Goal: Task Accomplishment & Management: Complete application form

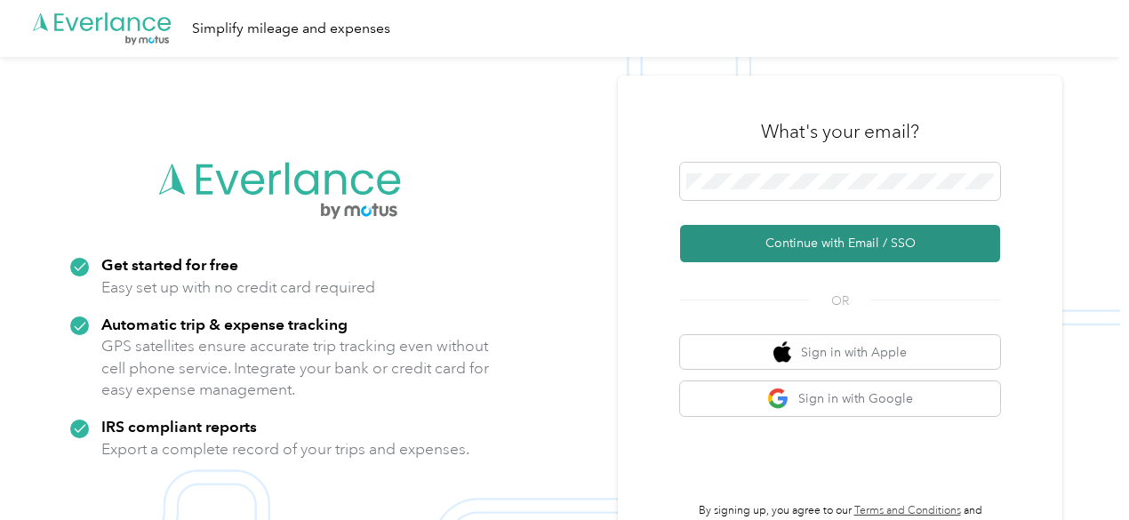
click at [756, 248] on button "Continue with Email / SSO" at bounding box center [840, 243] width 320 height 37
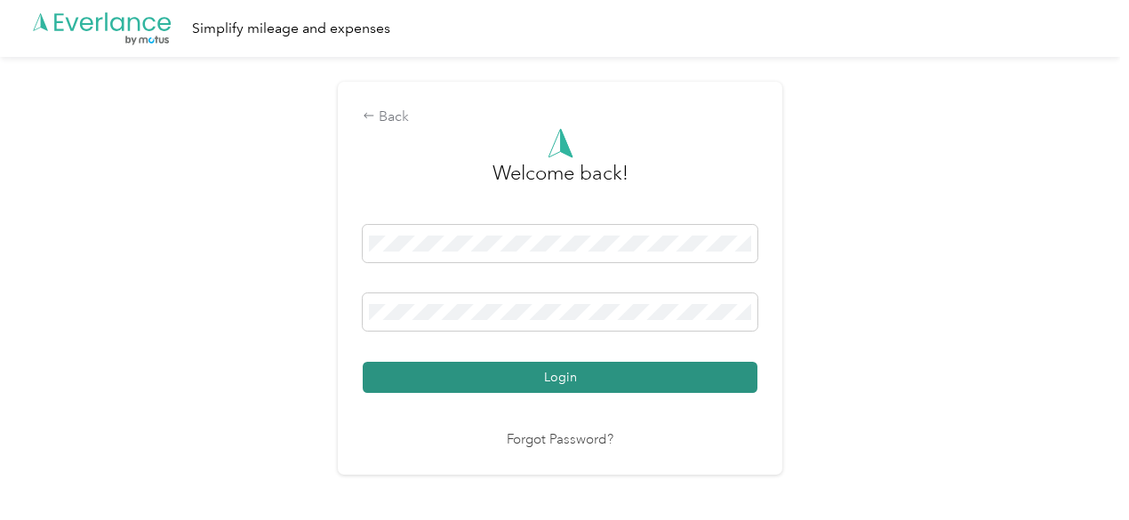
click at [510, 375] on button "Login" at bounding box center [560, 377] width 395 height 31
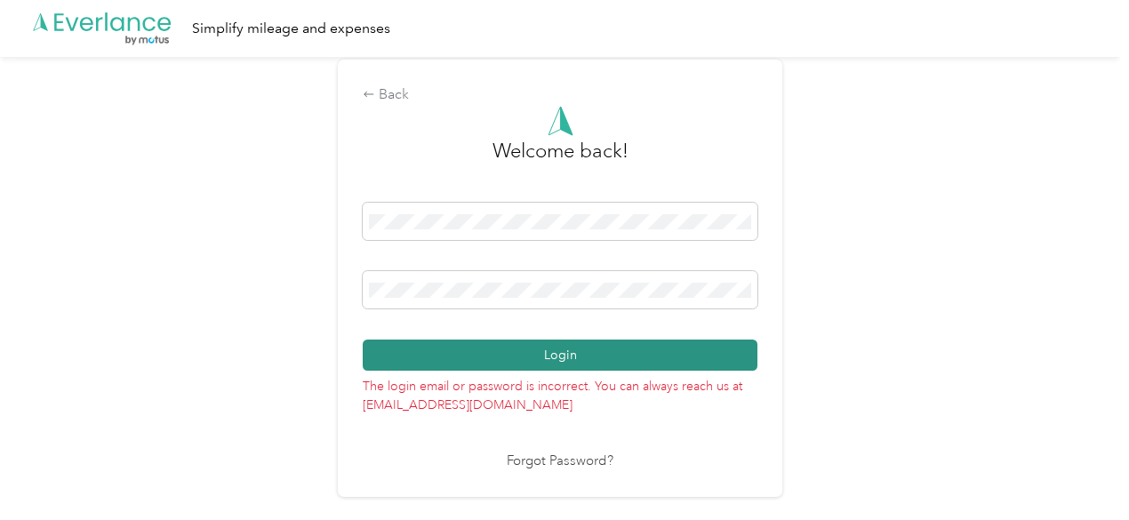
click at [491, 355] on button "Login" at bounding box center [560, 355] width 395 height 31
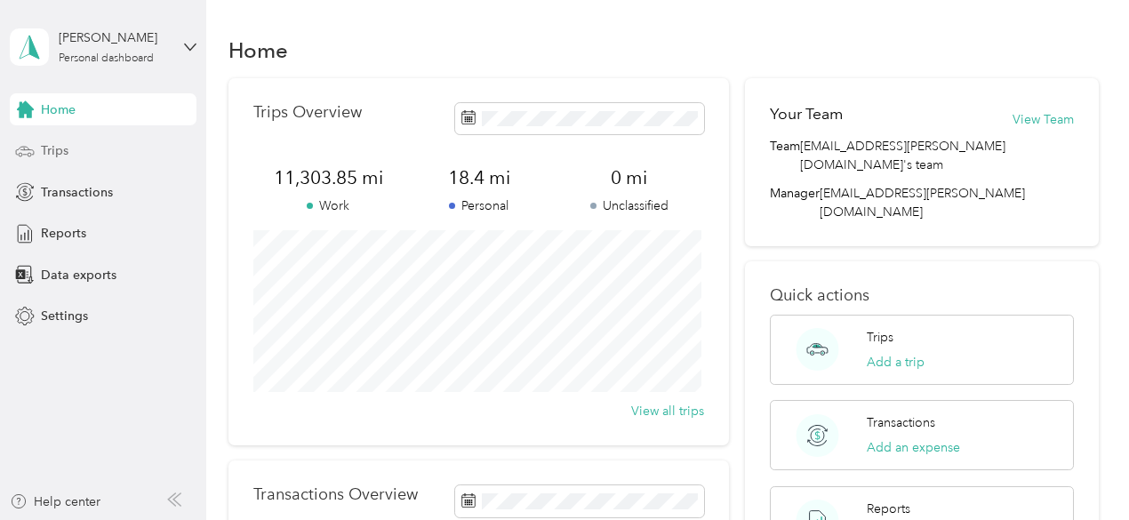
click at [51, 148] on span "Trips" at bounding box center [55, 150] width 28 height 19
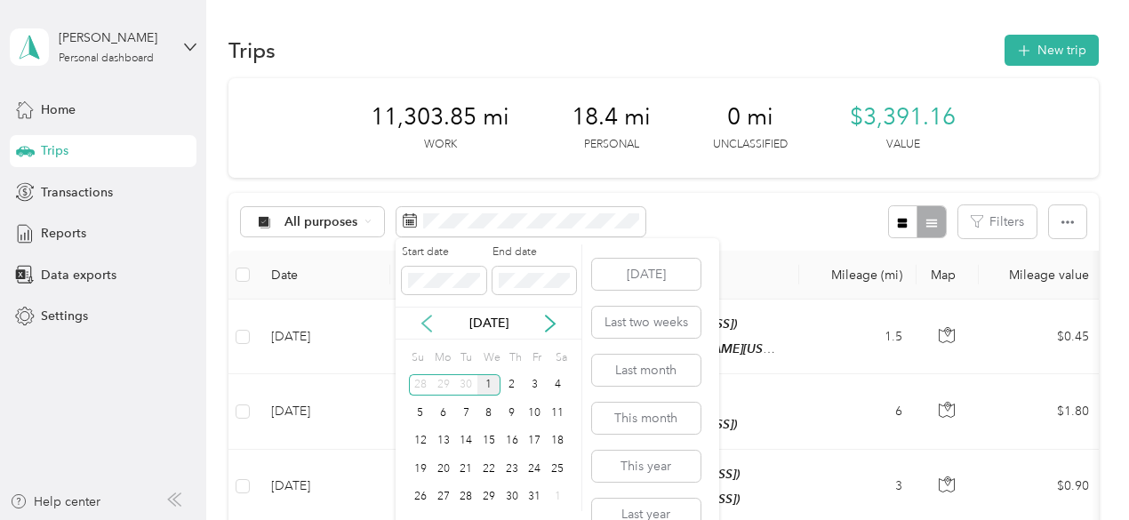
click at [434, 322] on icon at bounding box center [427, 324] width 18 height 18
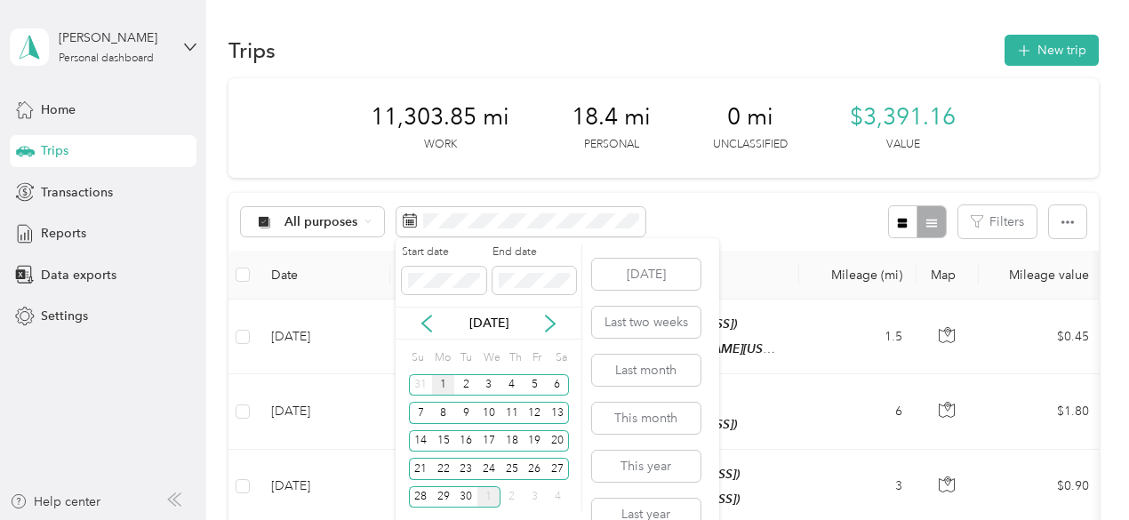
click at [440, 384] on div "1" at bounding box center [443, 385] width 23 height 22
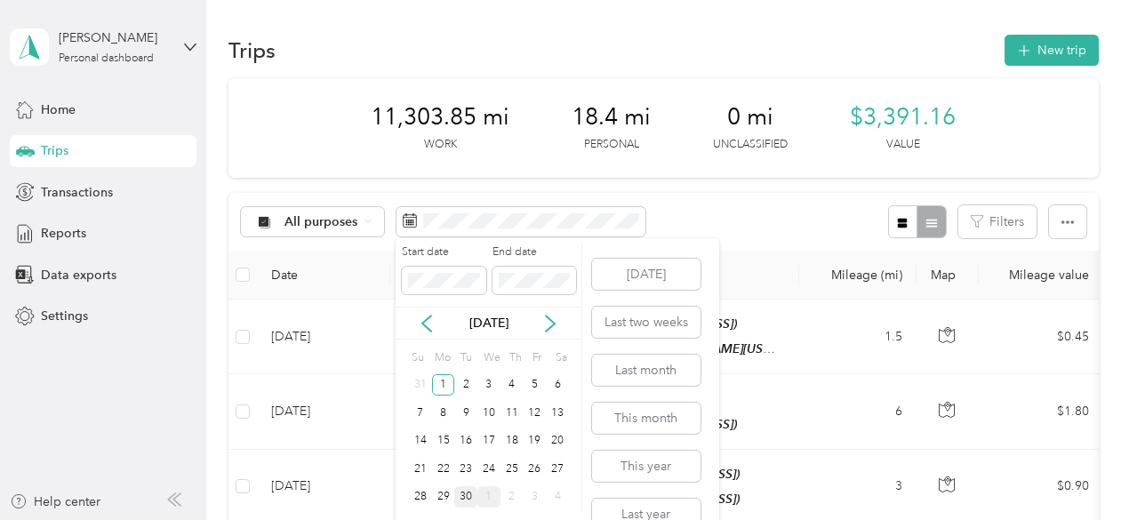
click at [466, 494] on div "30" at bounding box center [465, 497] width 23 height 22
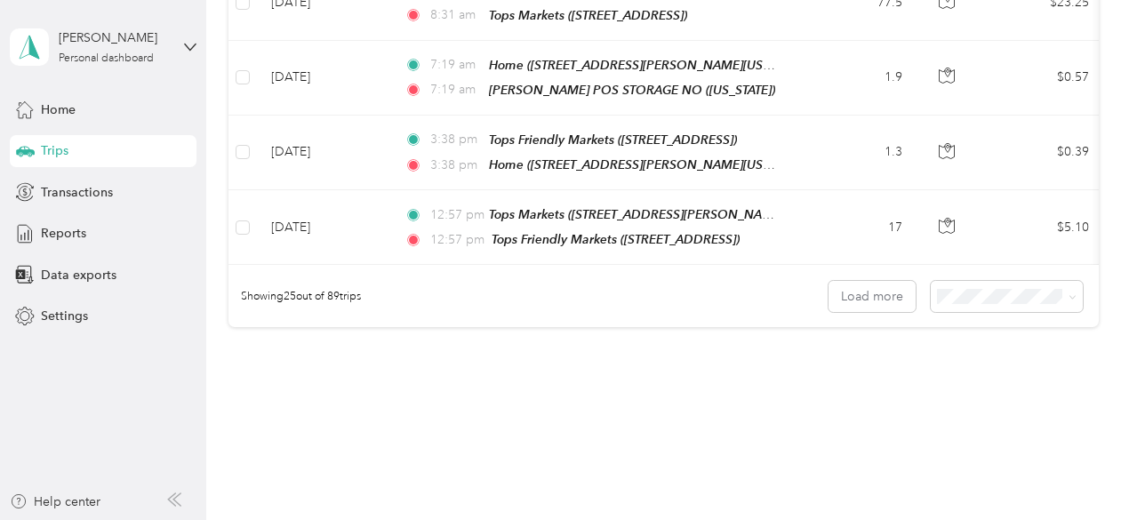
scroll to position [1921, 0]
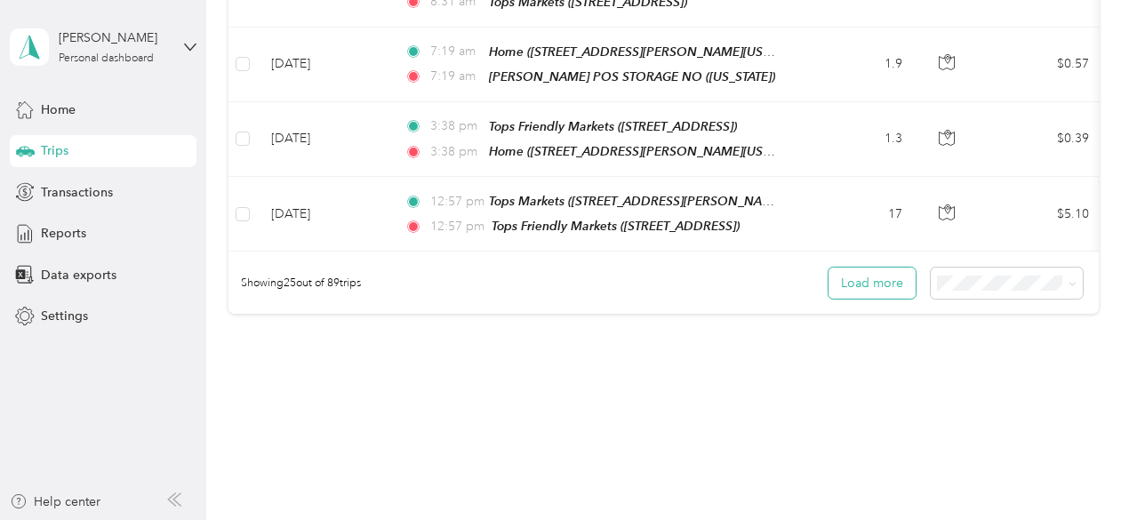
click at [868, 268] on button "Load more" at bounding box center [872, 283] width 87 height 31
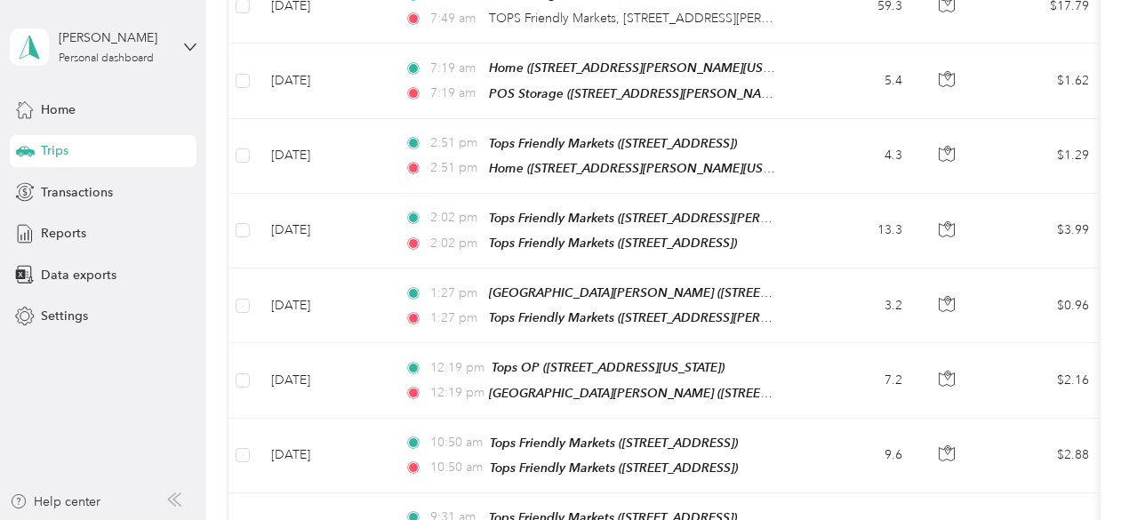
scroll to position [3742, 0]
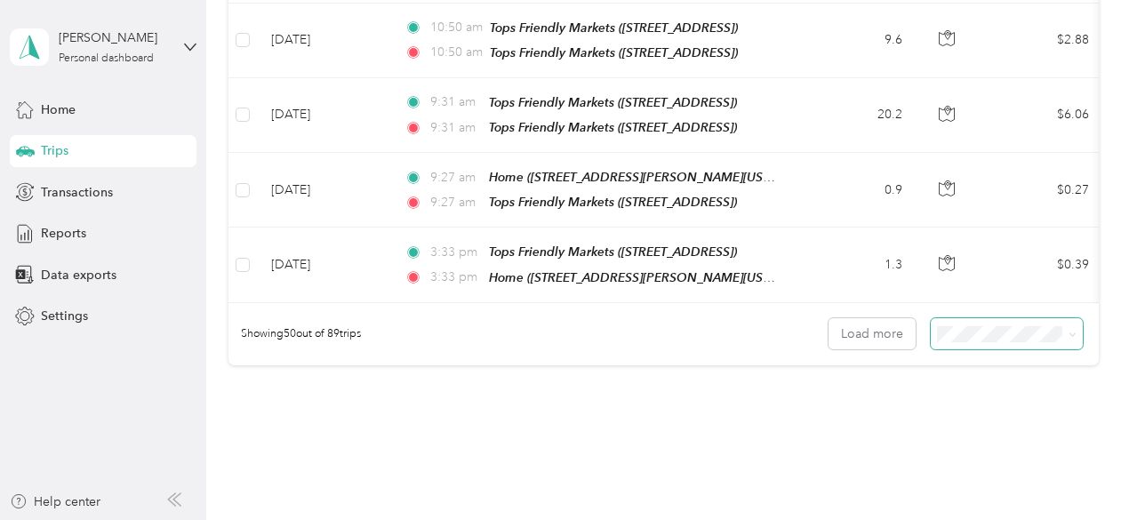
click at [1021, 318] on span at bounding box center [1007, 333] width 152 height 31
click at [1071, 331] on icon at bounding box center [1073, 335] width 8 height 8
click at [991, 333] on span "100 per load" at bounding box center [975, 332] width 73 height 15
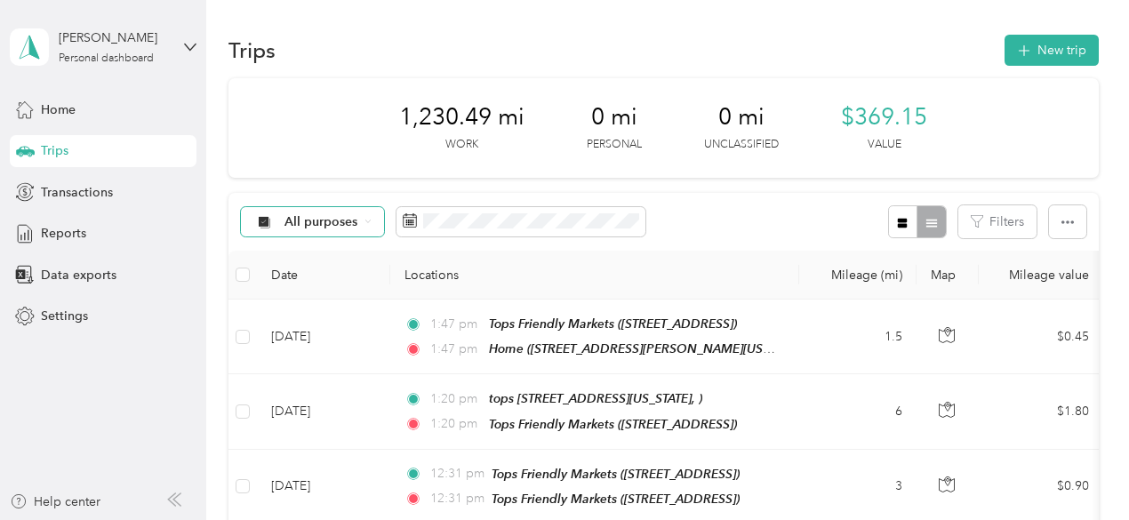
click at [316, 227] on span "All purposes" at bounding box center [322, 222] width 74 height 12
click at [315, 314] on span "[PERSON_NAME]" at bounding box center [337, 316] width 105 height 19
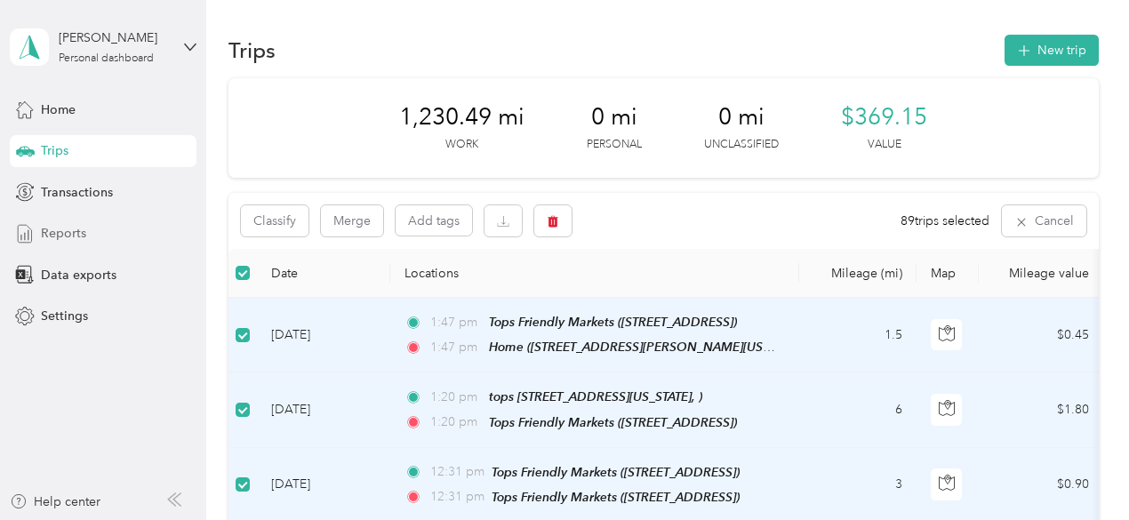
click at [76, 230] on span "Reports" at bounding box center [63, 233] width 45 height 19
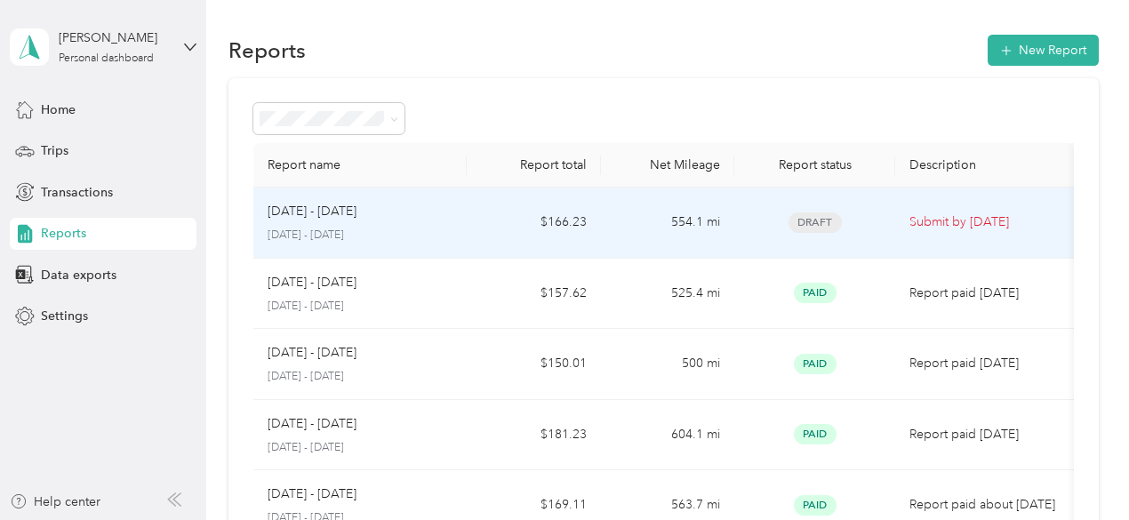
click at [816, 221] on span "Draft" at bounding box center [815, 223] width 53 height 20
click at [829, 216] on span "Draft" at bounding box center [815, 223] width 53 height 20
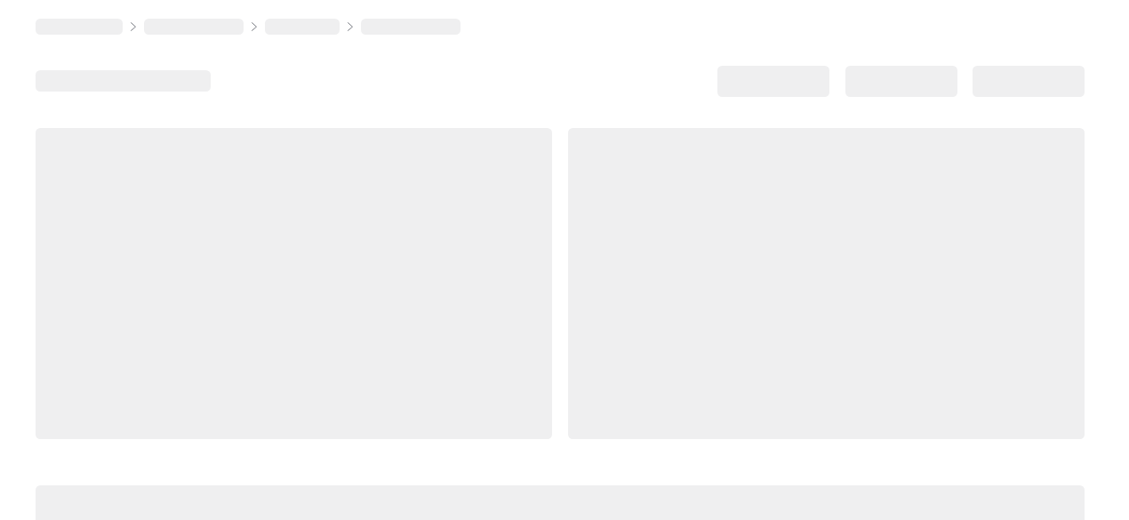
click at [568, 257] on div at bounding box center [826, 283] width 517 height 311
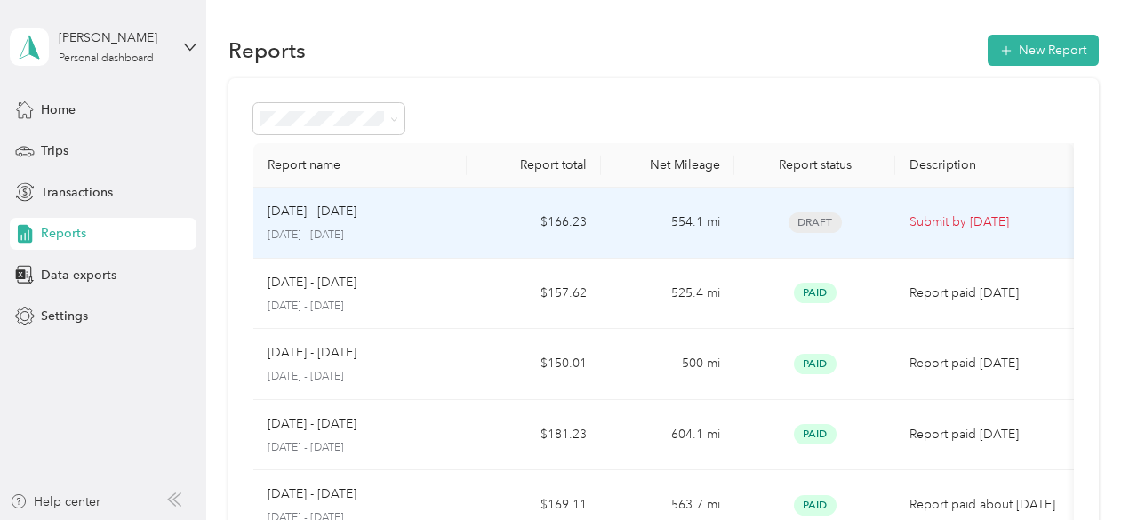
click at [957, 221] on p "Submit by [DATE]" at bounding box center [985, 223] width 150 height 20
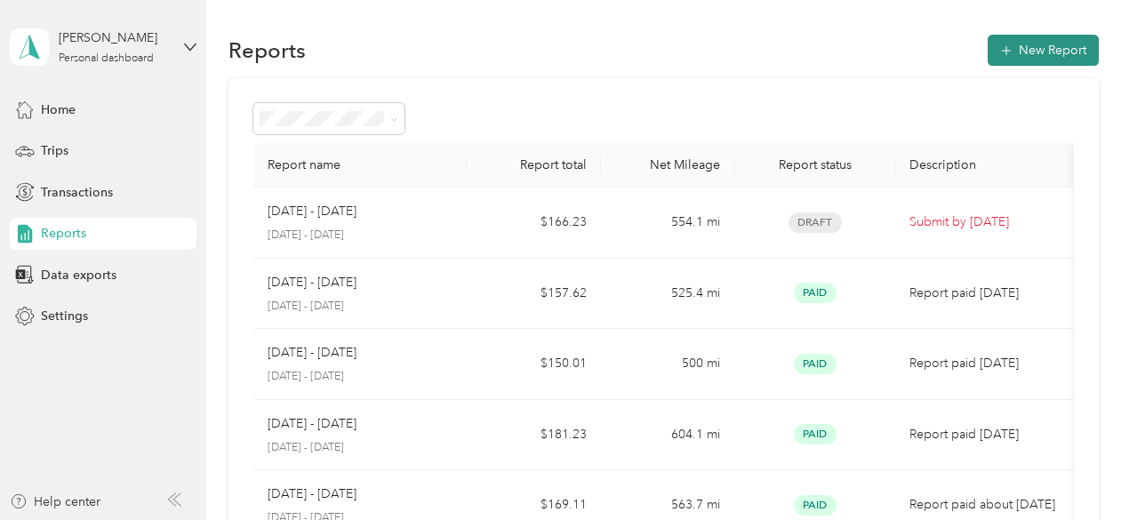
click at [1042, 49] on button "New Report" at bounding box center [1043, 50] width 111 height 31
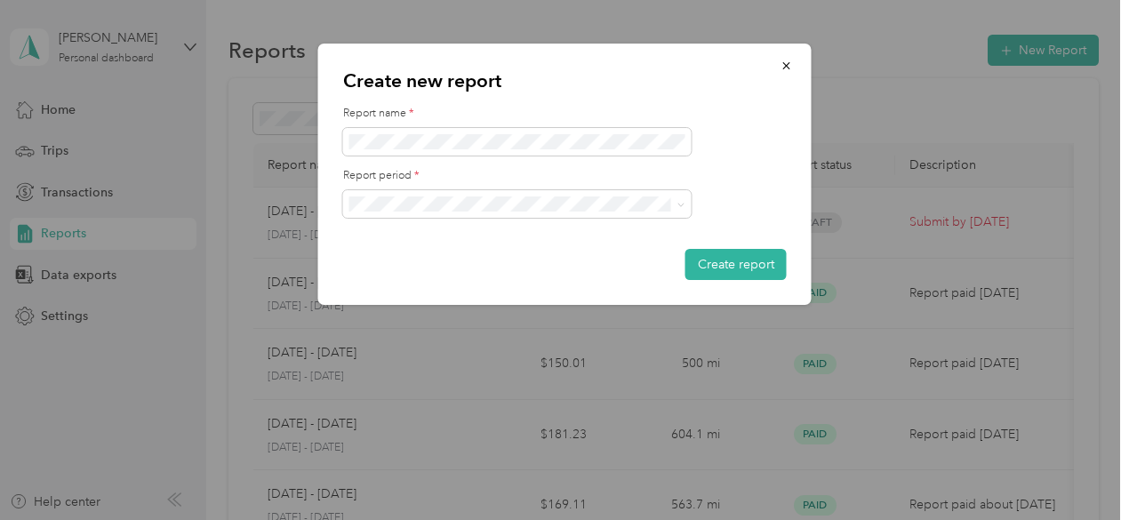
click at [445, 261] on span "[DATE] - [DATE]" at bounding box center [400, 260] width 89 height 15
click at [790, 70] on icon "button" at bounding box center [787, 66] width 12 height 12
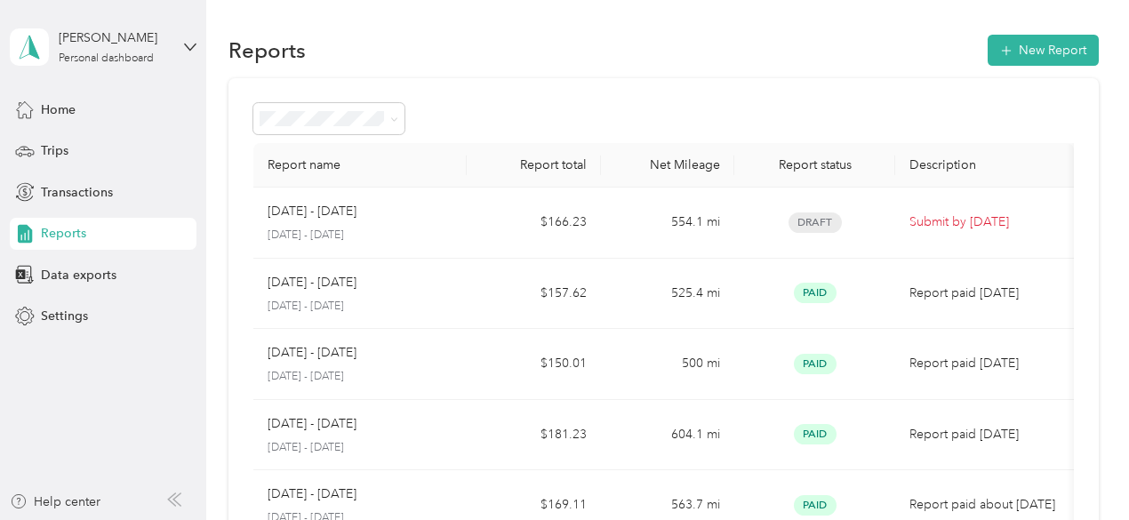
click at [889, 127] on div at bounding box center [663, 118] width 821 height 31
click at [59, 147] on span "Trips" at bounding box center [55, 150] width 28 height 19
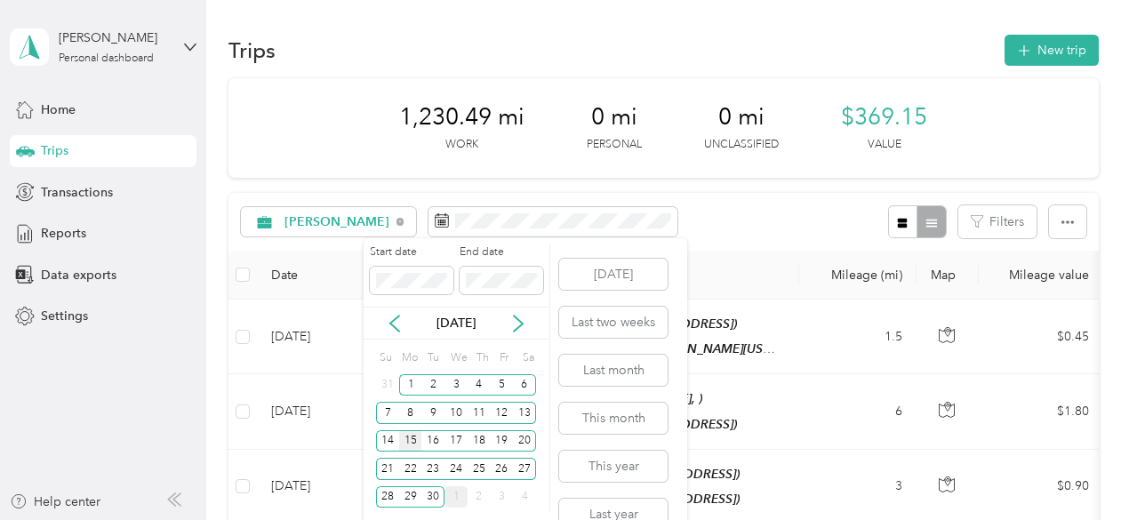
click at [416, 438] on div "15" at bounding box center [410, 441] width 23 height 22
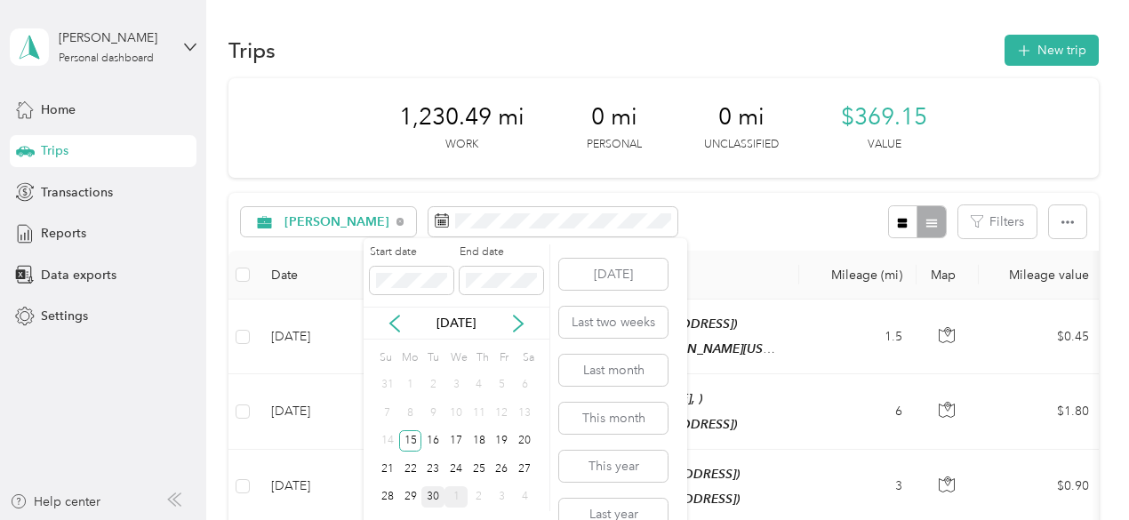
click at [434, 493] on div "30" at bounding box center [432, 497] width 23 height 22
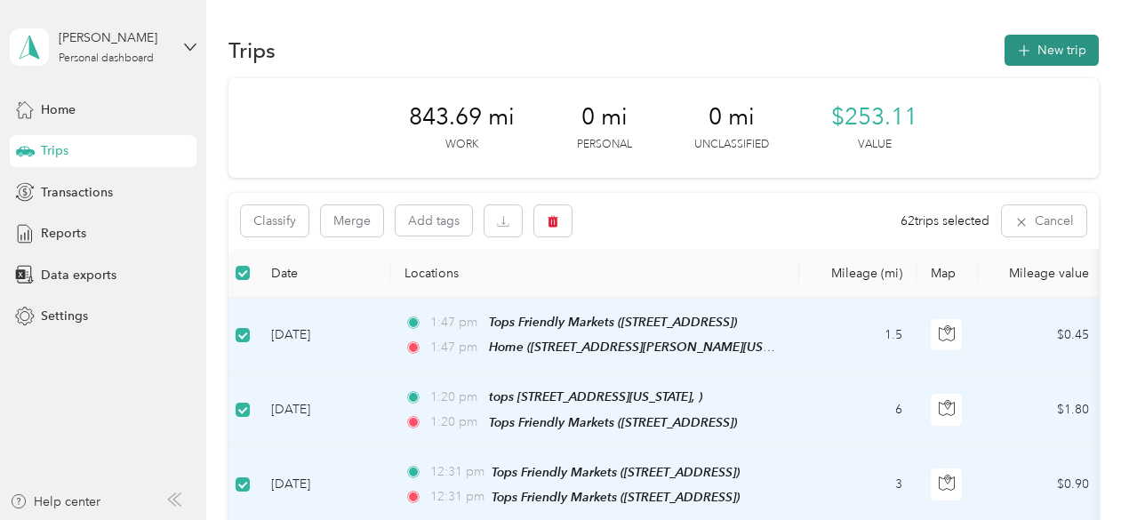
click at [1051, 45] on button "New trip" at bounding box center [1052, 50] width 94 height 31
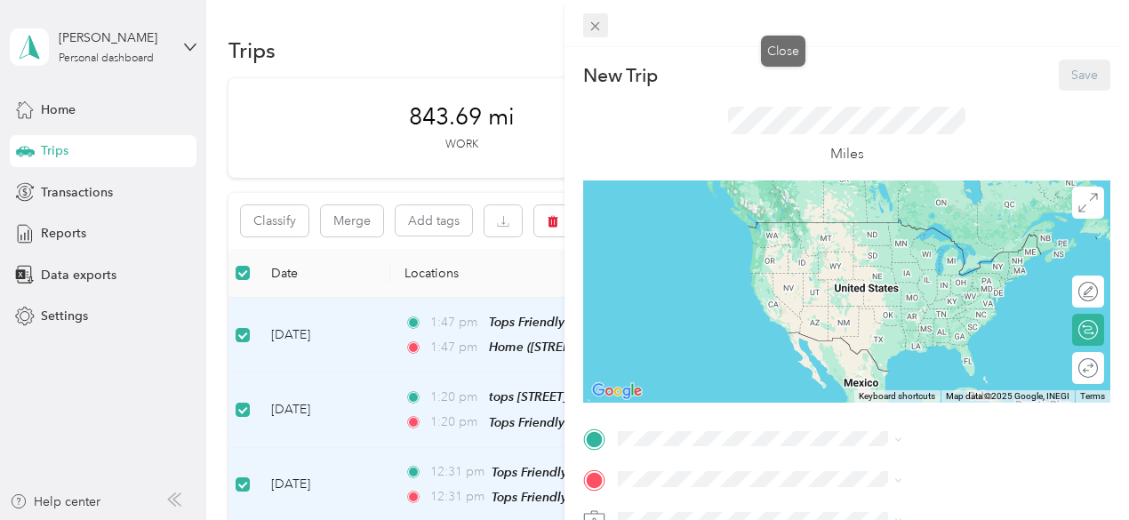
click at [600, 22] on icon at bounding box center [595, 26] width 9 height 9
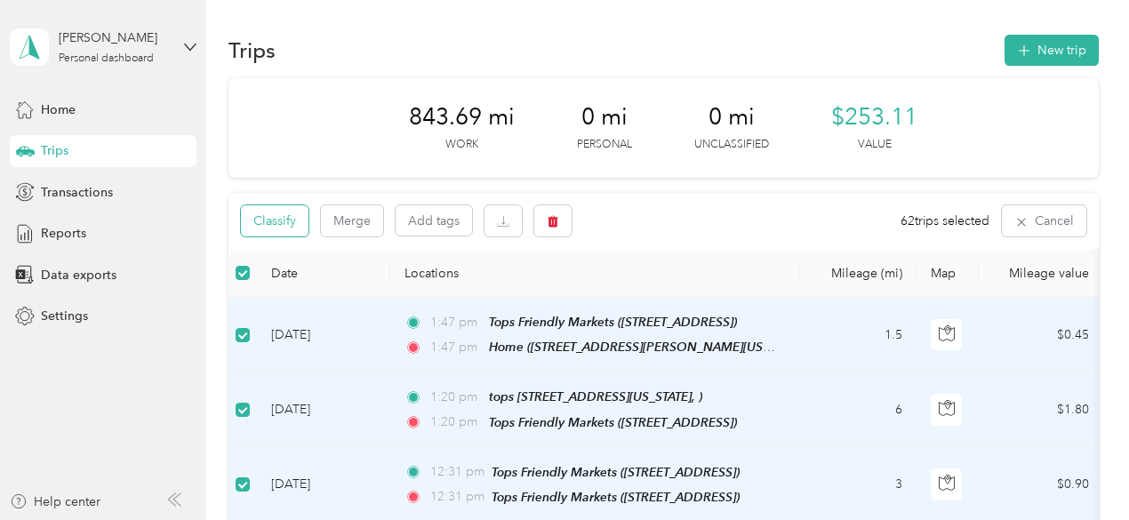
click at [277, 226] on button "Classify" at bounding box center [275, 220] width 68 height 31
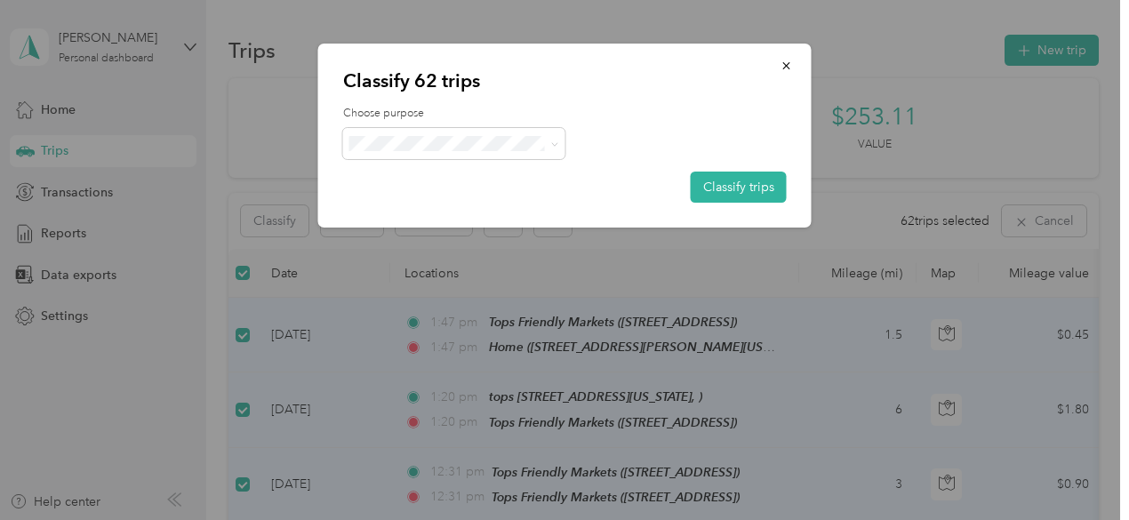
click at [408, 177] on li "[PERSON_NAME]" at bounding box center [454, 168] width 222 height 31
click at [733, 190] on button "Classify trips" at bounding box center [739, 187] width 96 height 31
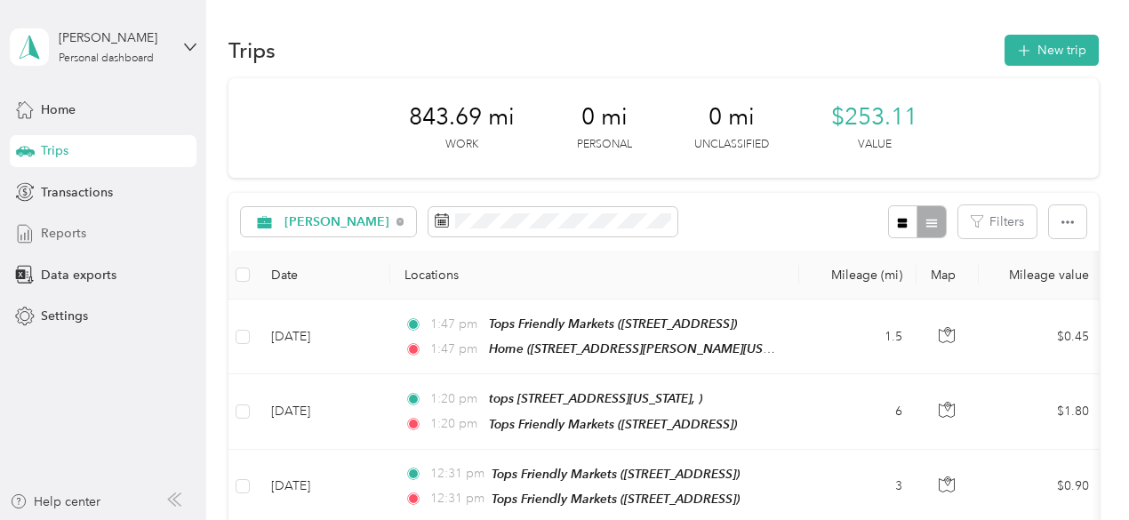
click at [71, 230] on span "Reports" at bounding box center [63, 233] width 45 height 19
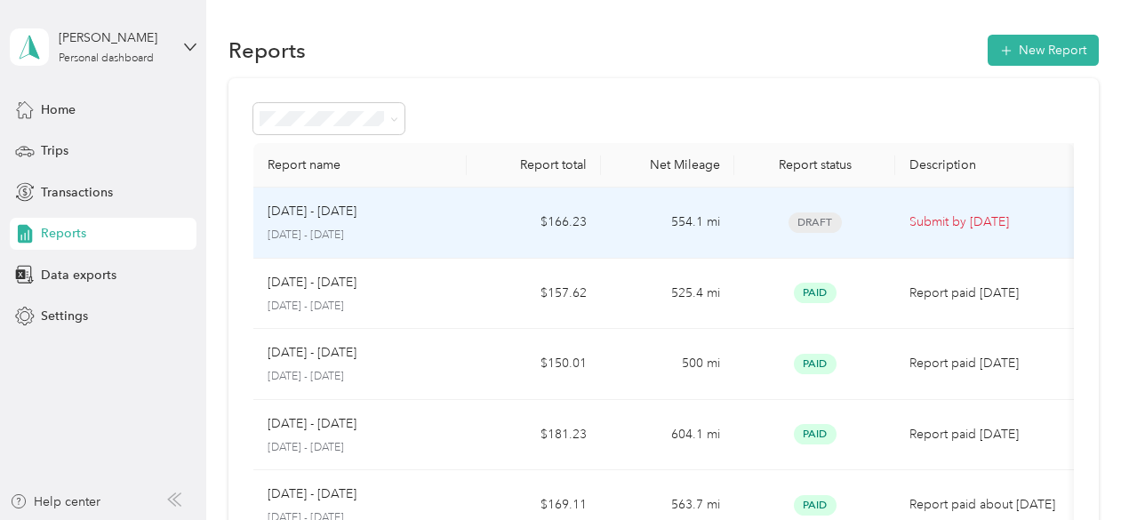
click at [810, 220] on span "Draft" at bounding box center [815, 223] width 53 height 20
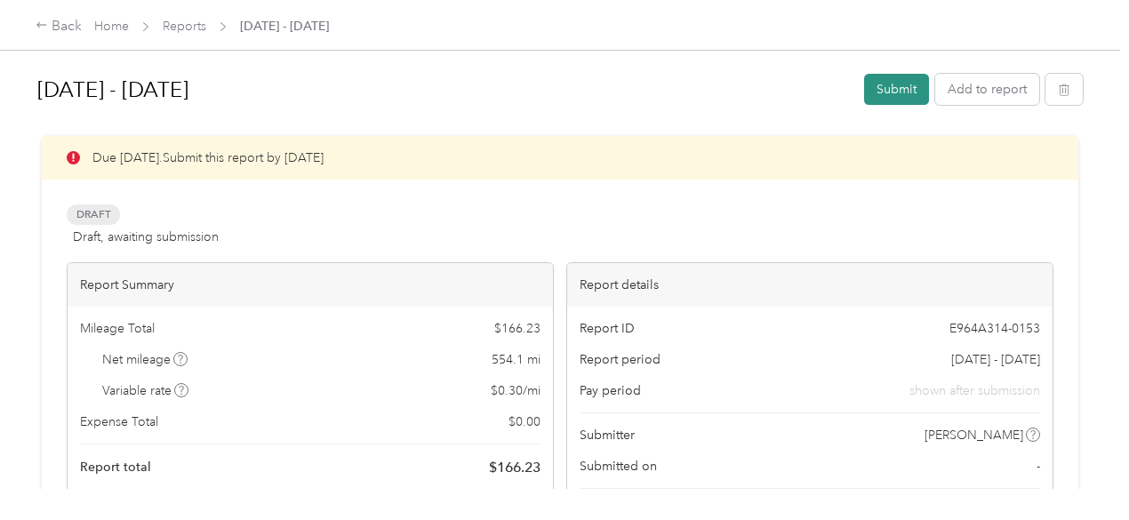
click at [885, 86] on button "Submit" at bounding box center [896, 89] width 65 height 31
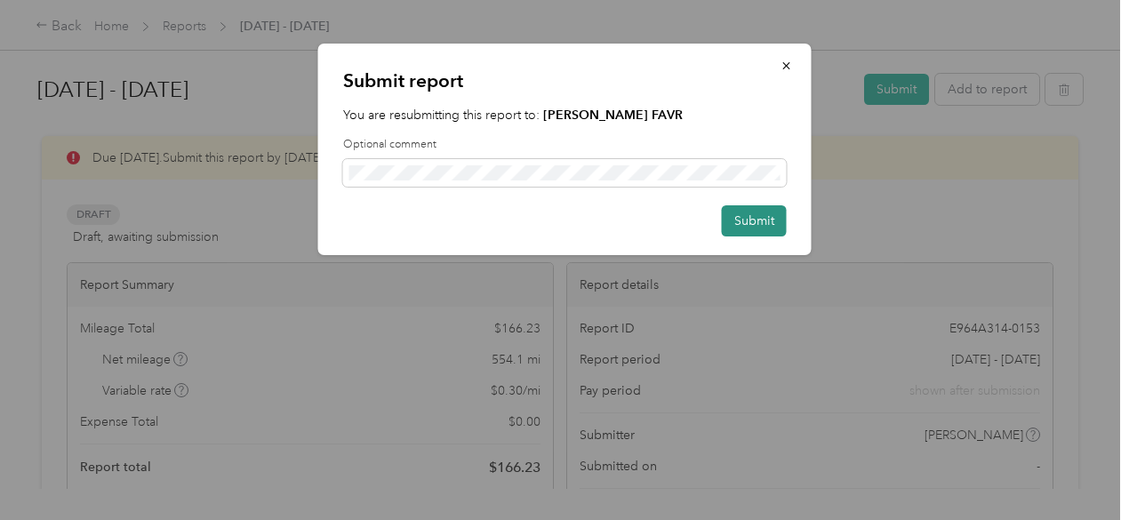
click at [749, 227] on button "Submit" at bounding box center [754, 220] width 65 height 31
